Goal: Book appointment/travel/reservation

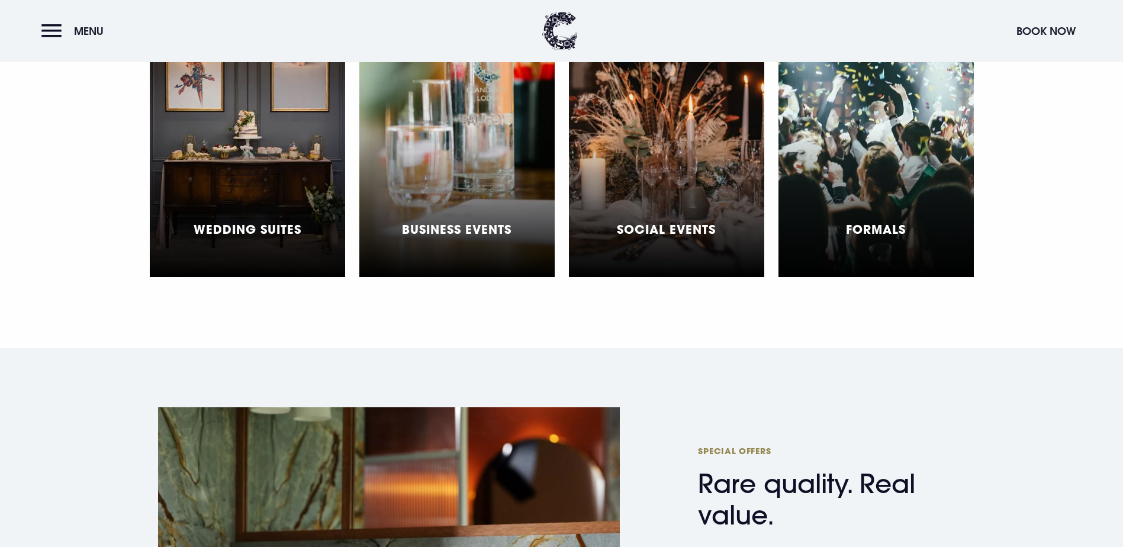
scroll to position [3610, 0]
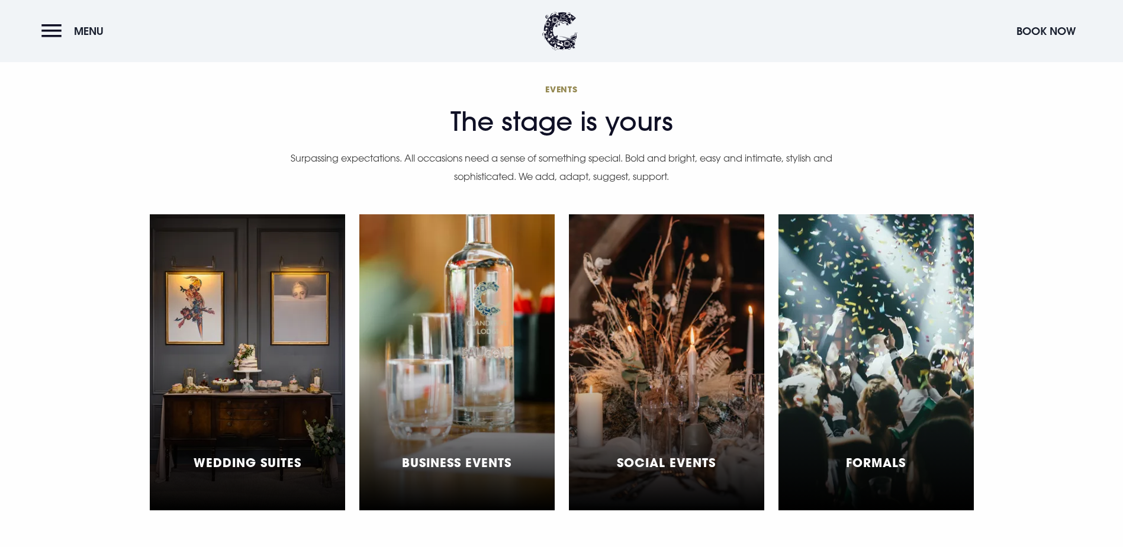
click at [634, 275] on div "Social Events" at bounding box center [666, 362] width 195 height 296
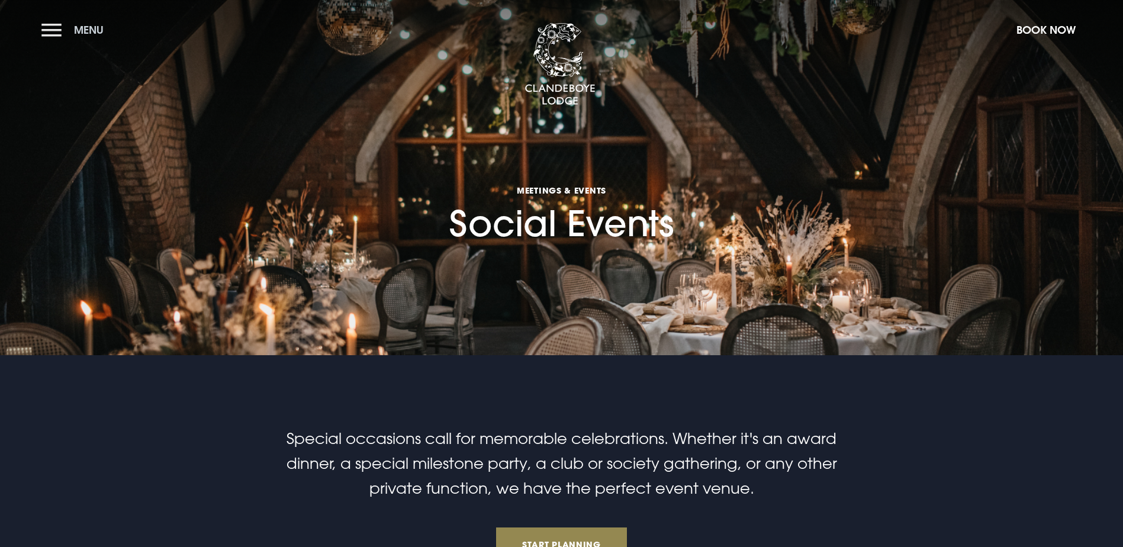
click at [56, 30] on button "Menu" at bounding box center [75, 29] width 68 height 25
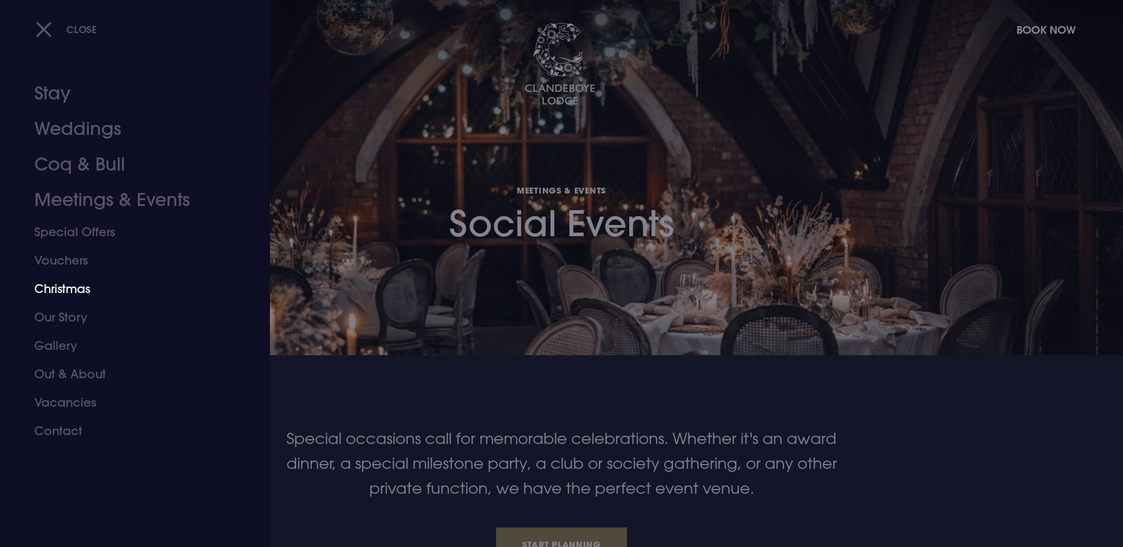
click at [67, 288] on link "Christmas" at bounding box center [127, 289] width 187 height 28
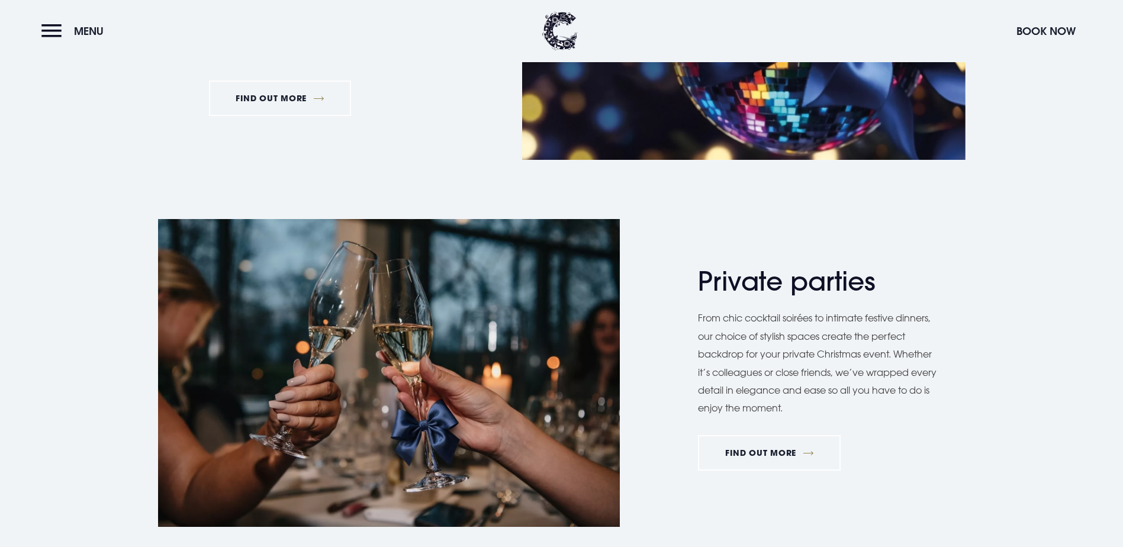
scroll to position [651, 0]
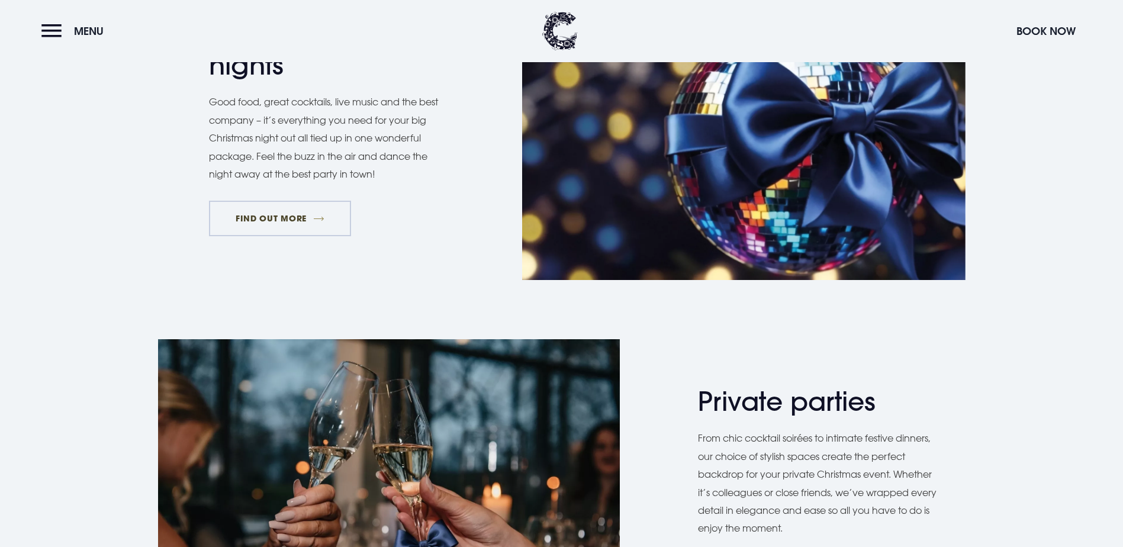
click at [278, 236] on link "FIND OUT MORE" at bounding box center [280, 219] width 143 height 36
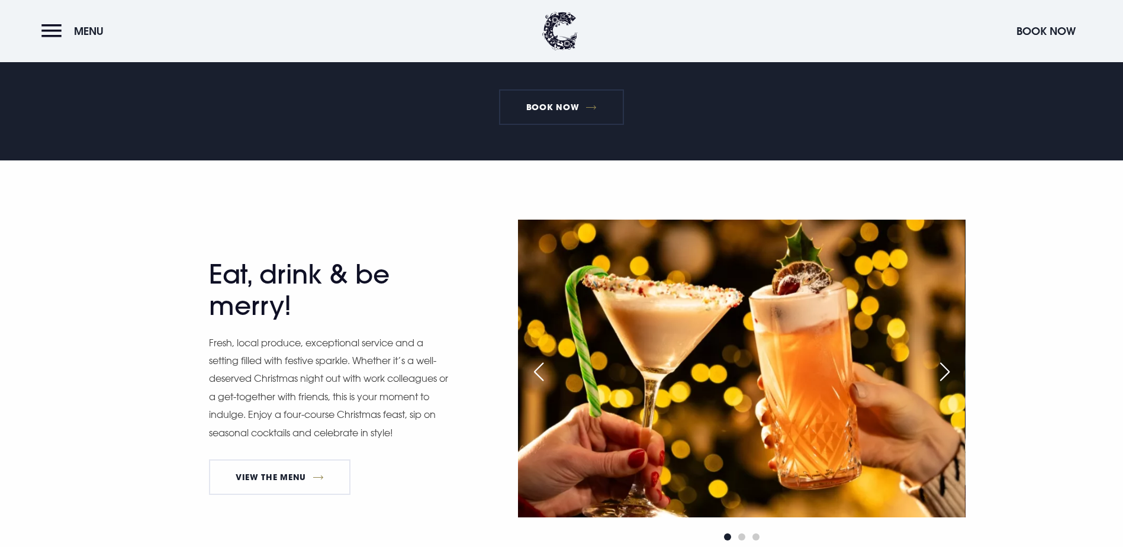
scroll to position [355, 0]
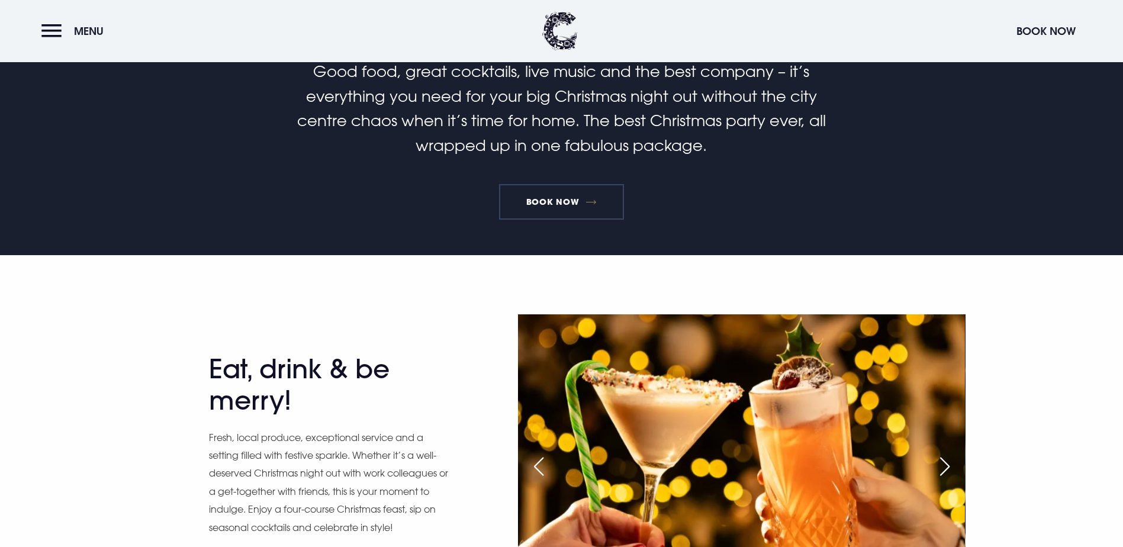
click at [530, 220] on link "Book Now" at bounding box center [561, 202] width 124 height 36
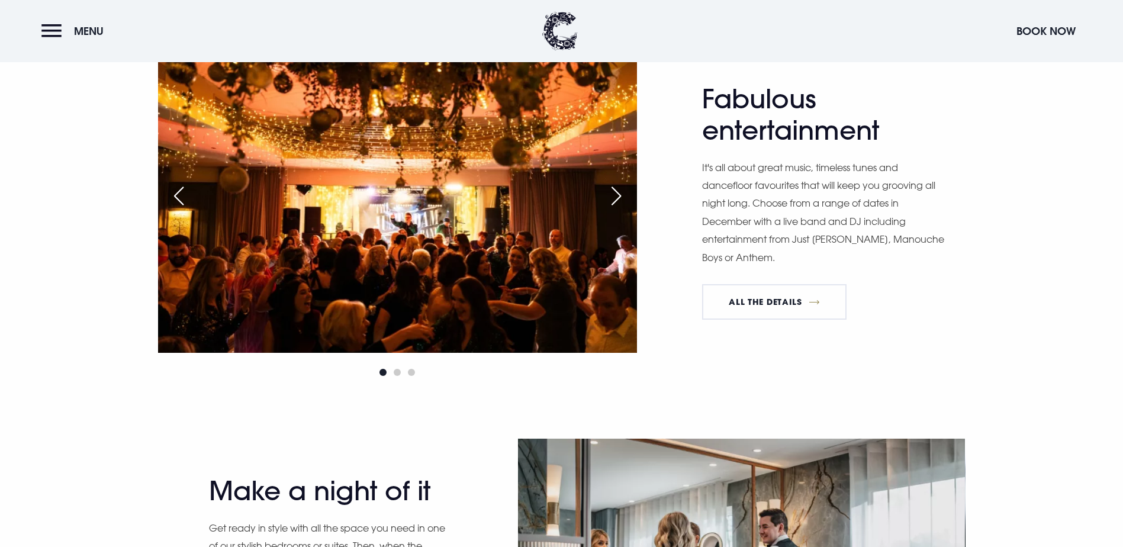
scroll to position [1124, 0]
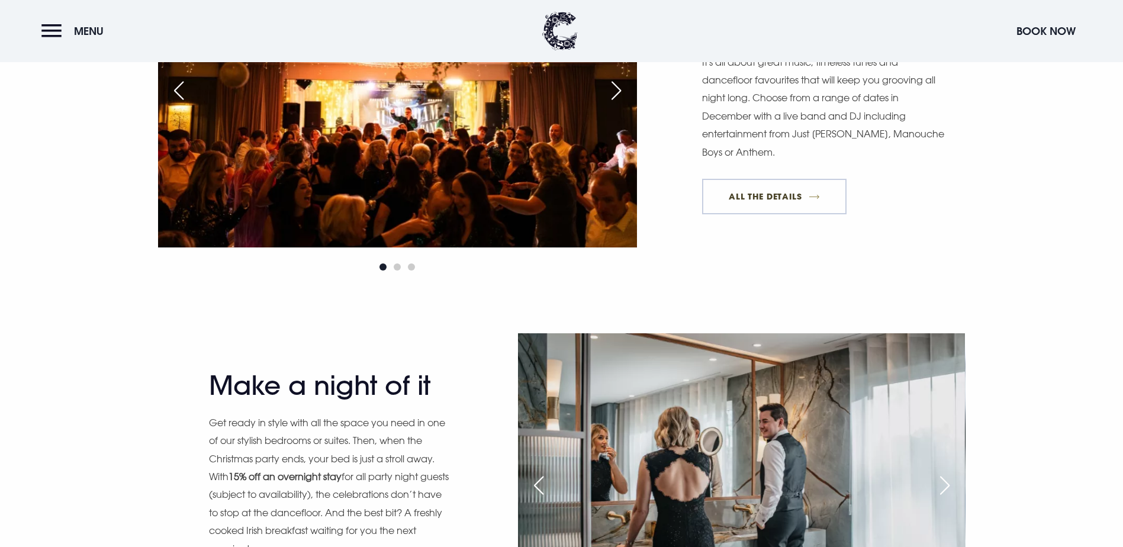
click at [741, 214] on link "All The Details" at bounding box center [774, 197] width 144 height 36
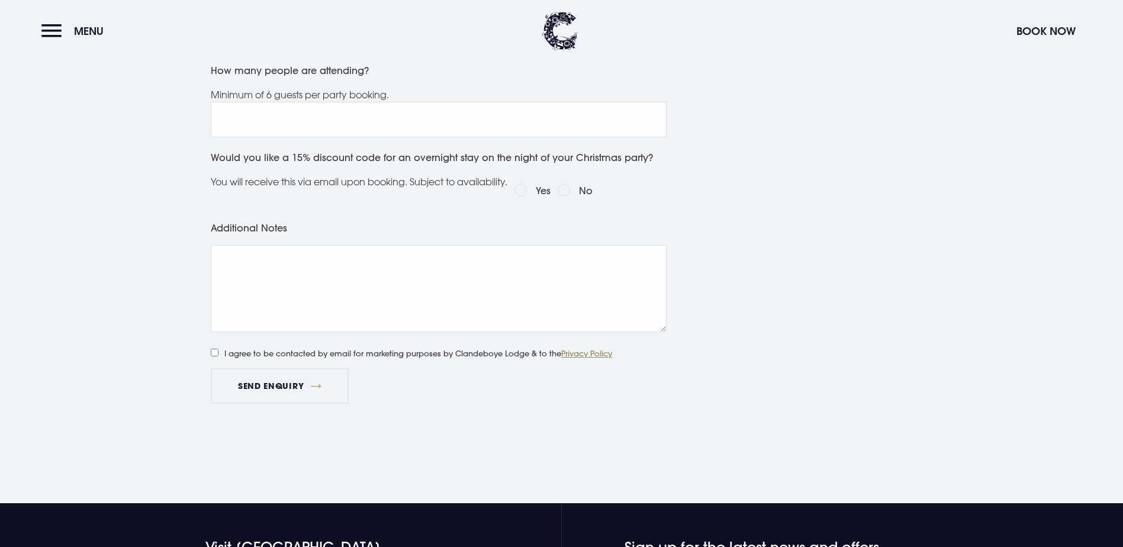
scroll to position [414, 0]
